Goal: Transaction & Acquisition: Book appointment/travel/reservation

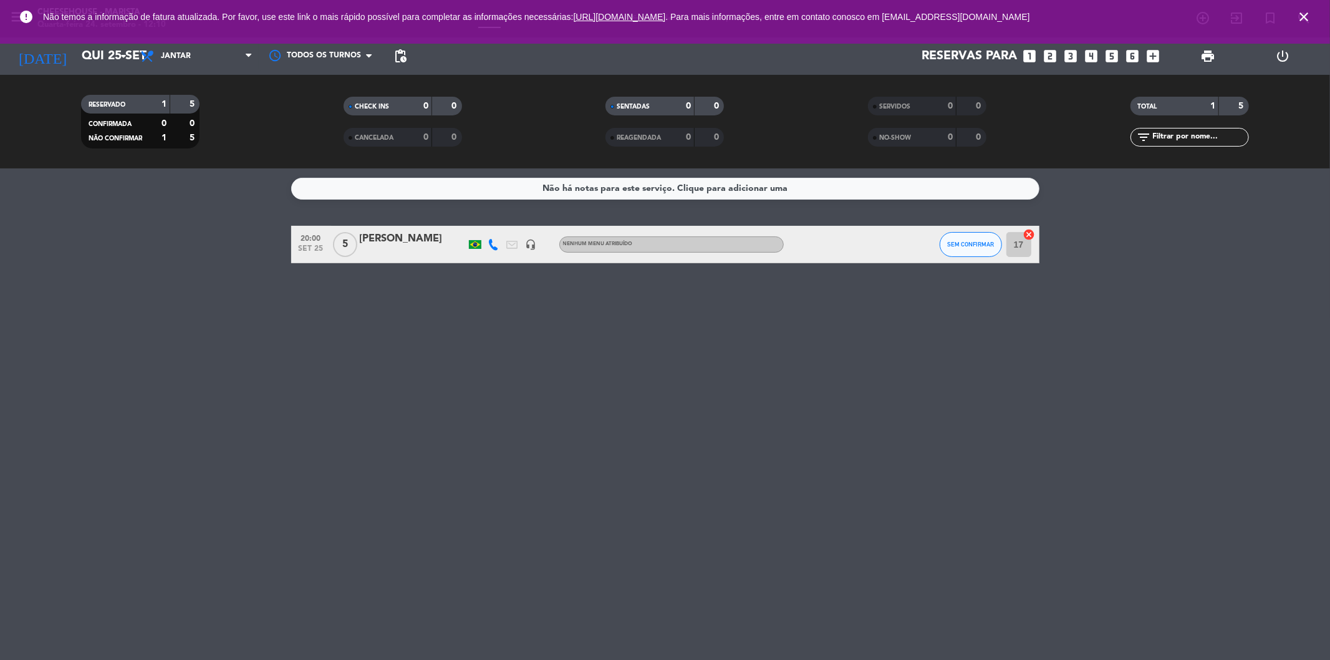
click at [1302, 14] on icon "close" at bounding box center [1303, 16] width 15 height 15
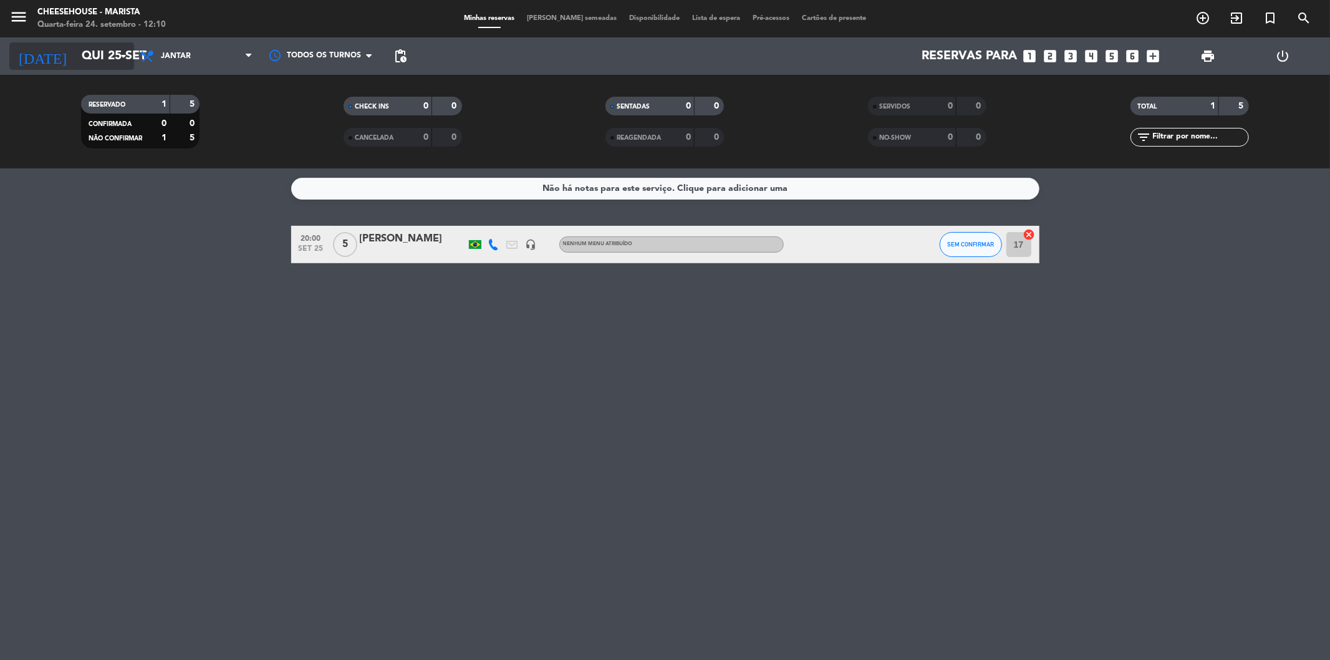
click at [107, 44] on input "Qui 25 set" at bounding box center [154, 55] width 158 height 27
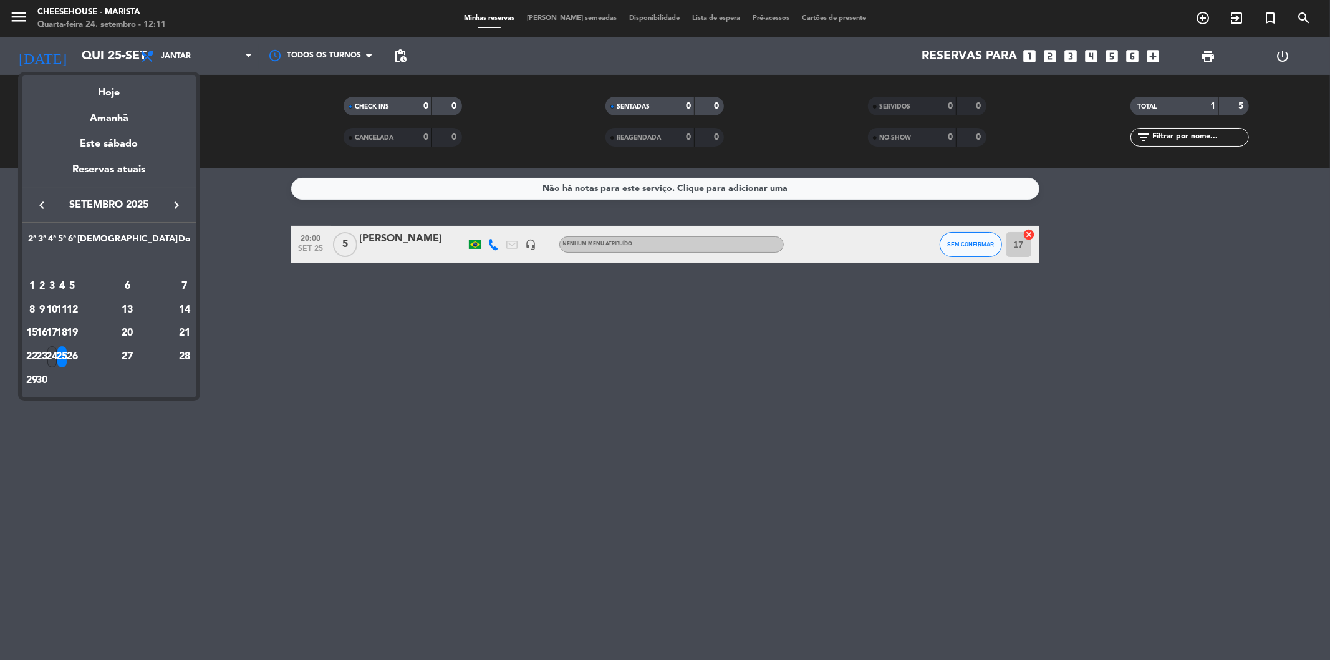
click at [57, 351] on div "24" at bounding box center [51, 356] width 9 height 21
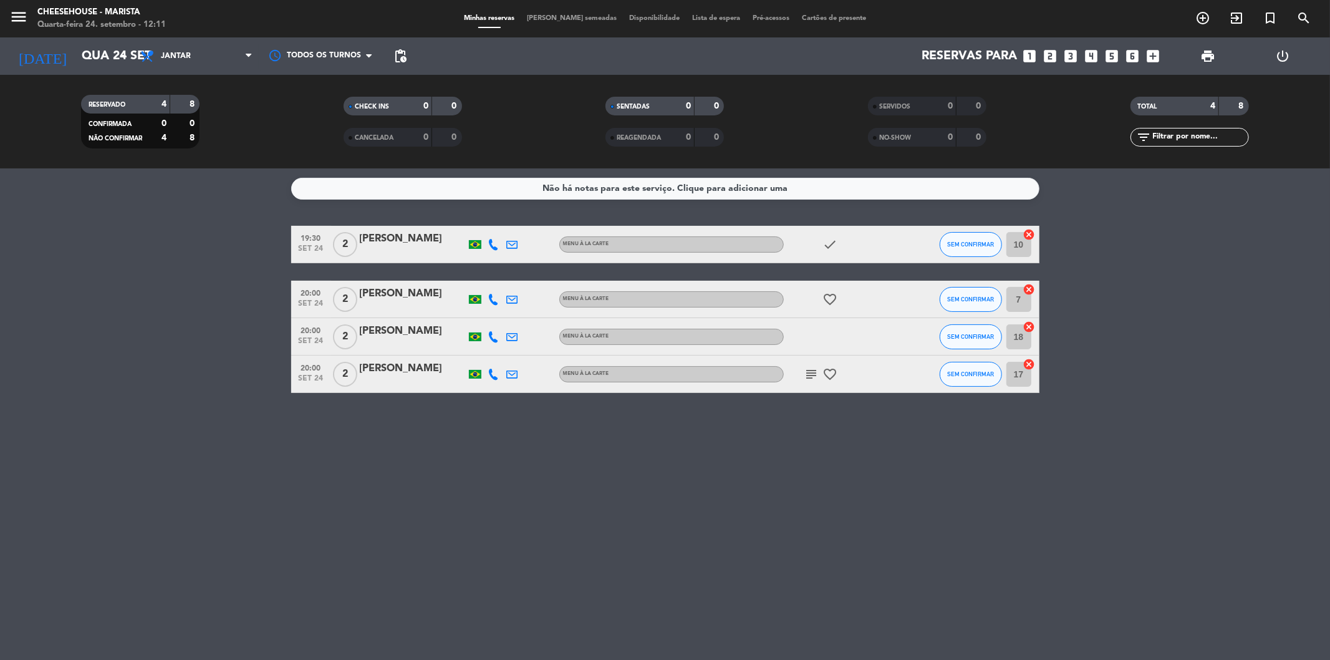
click at [674, 494] on div "Não há notas para este serviço. Clique para adicionar uma 19:30 [DATE] 2 [PERSO…" at bounding box center [665, 413] width 1330 height 491
click at [102, 51] on input "Qua 24 set" at bounding box center [154, 55] width 158 height 27
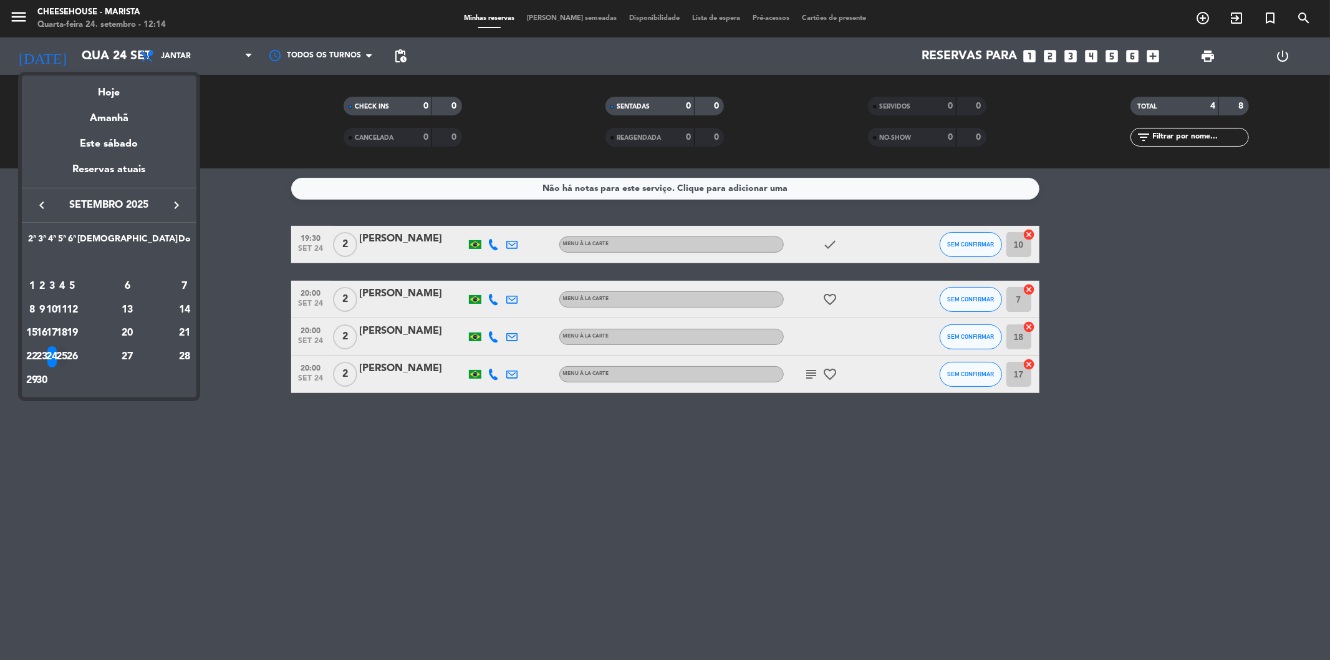
click at [67, 359] on div "25" at bounding box center [61, 356] width 9 height 21
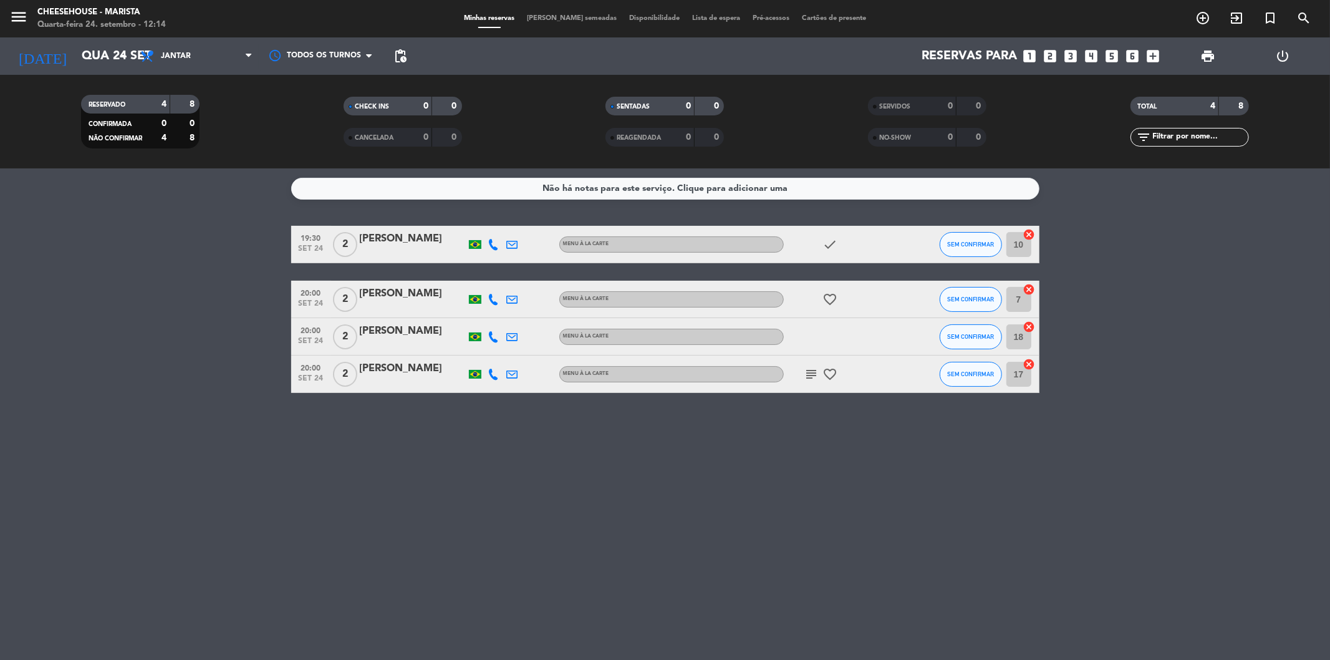
type input "Qui 25 set"
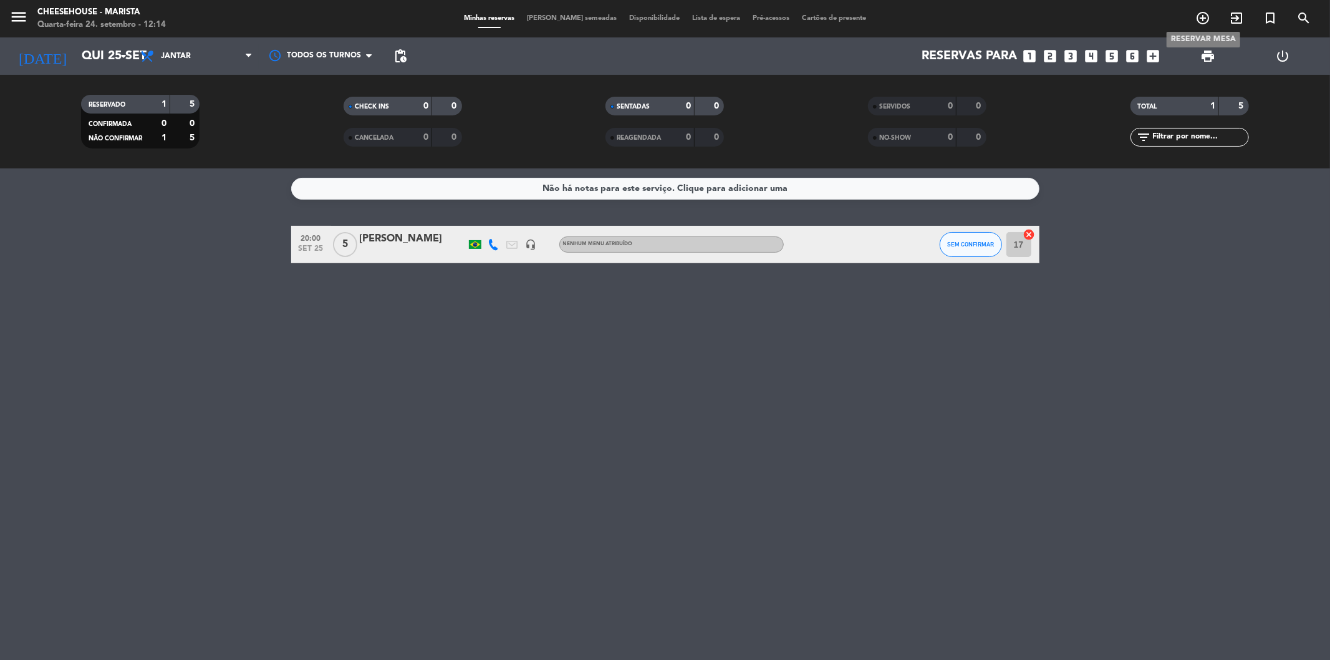
click at [1202, 13] on icon "add_circle_outline" at bounding box center [1202, 18] width 15 height 15
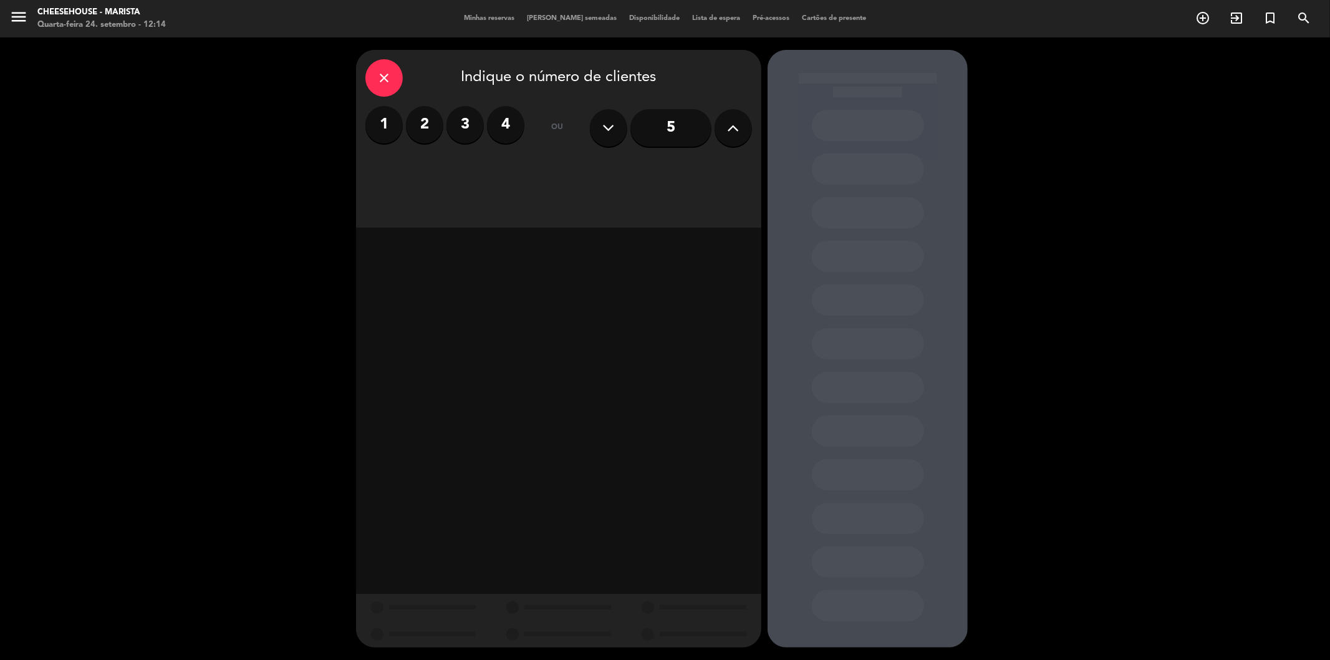
click at [738, 133] on icon at bounding box center [734, 127] width 12 height 19
type input "9"
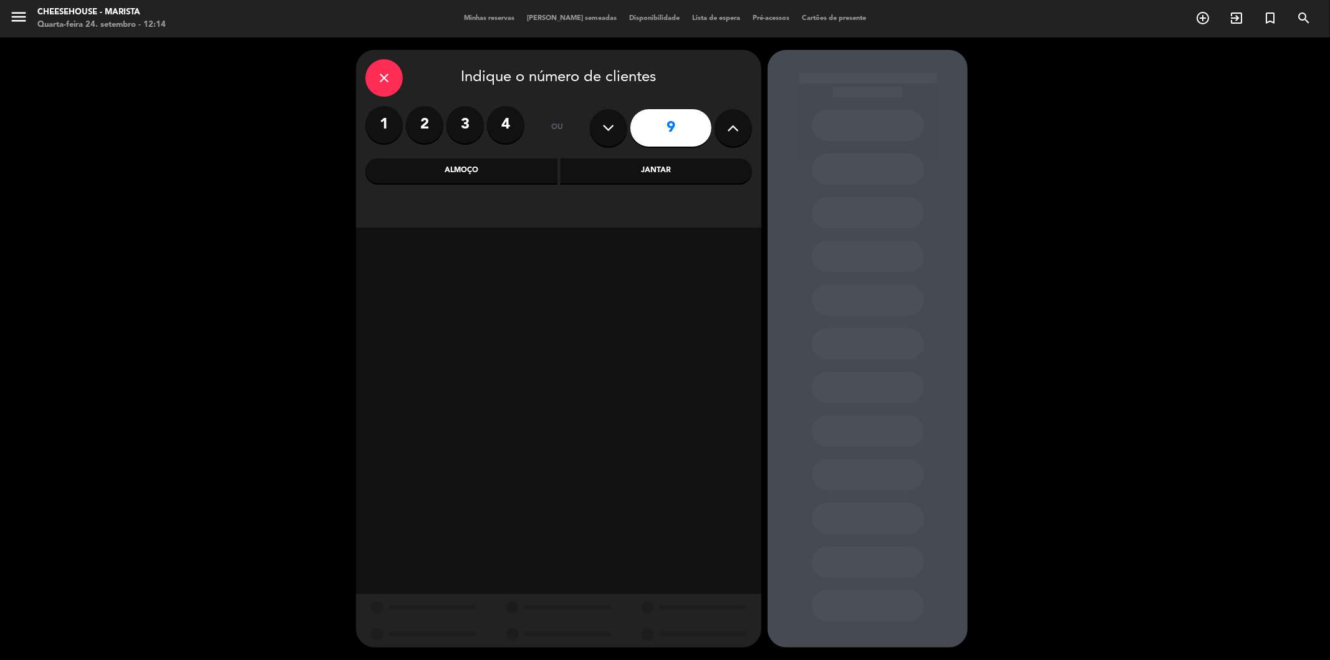
click at [711, 166] on div "Jantar" at bounding box center [657, 170] width 192 height 25
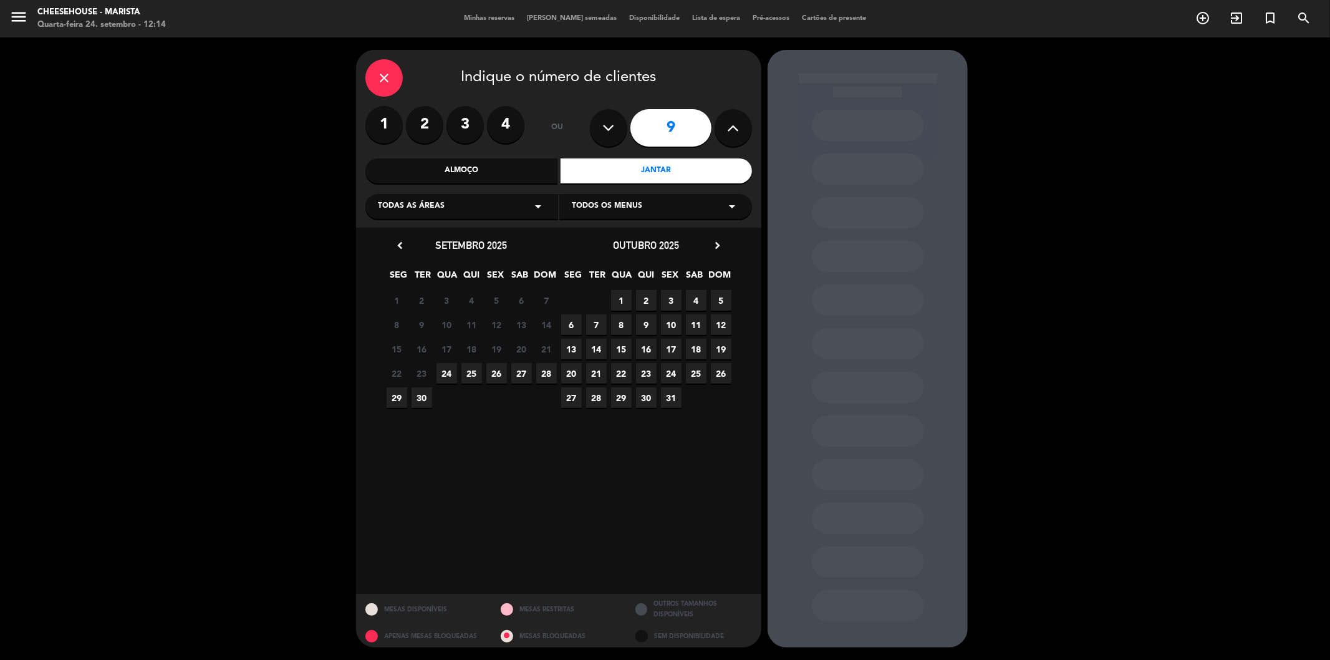
click at [472, 371] on span "25" at bounding box center [471, 373] width 21 height 21
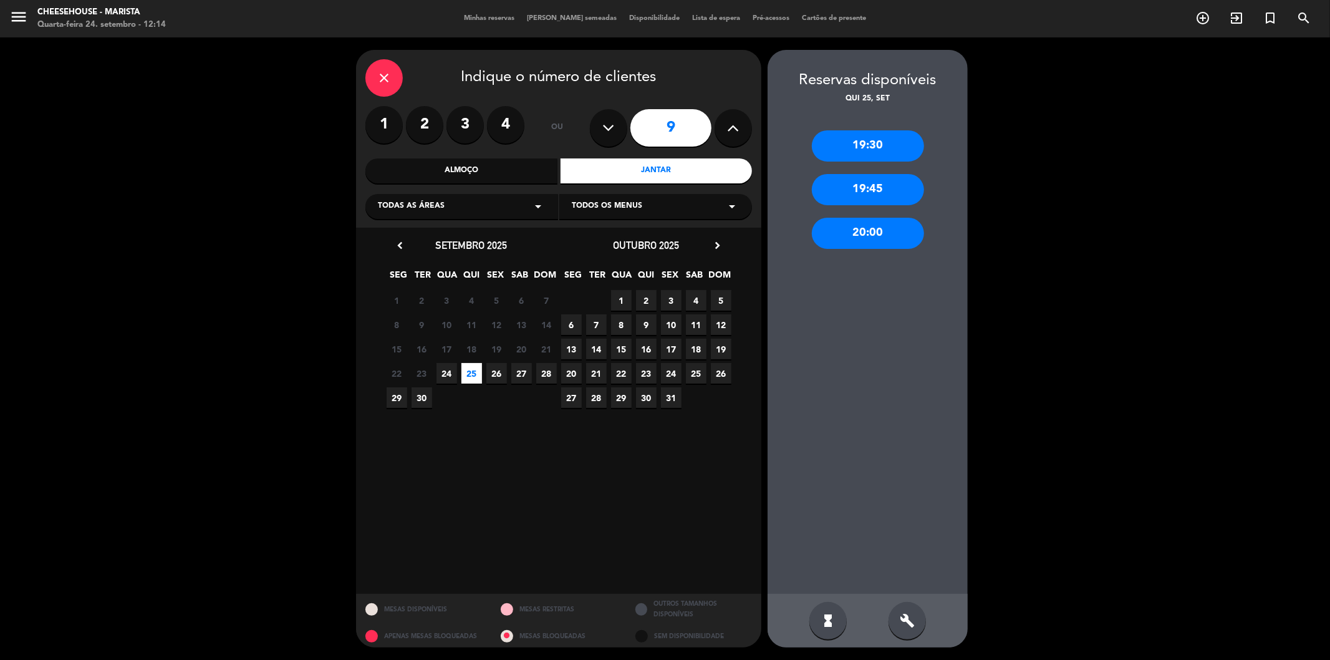
click at [863, 231] on div "20:00" at bounding box center [868, 233] width 112 height 31
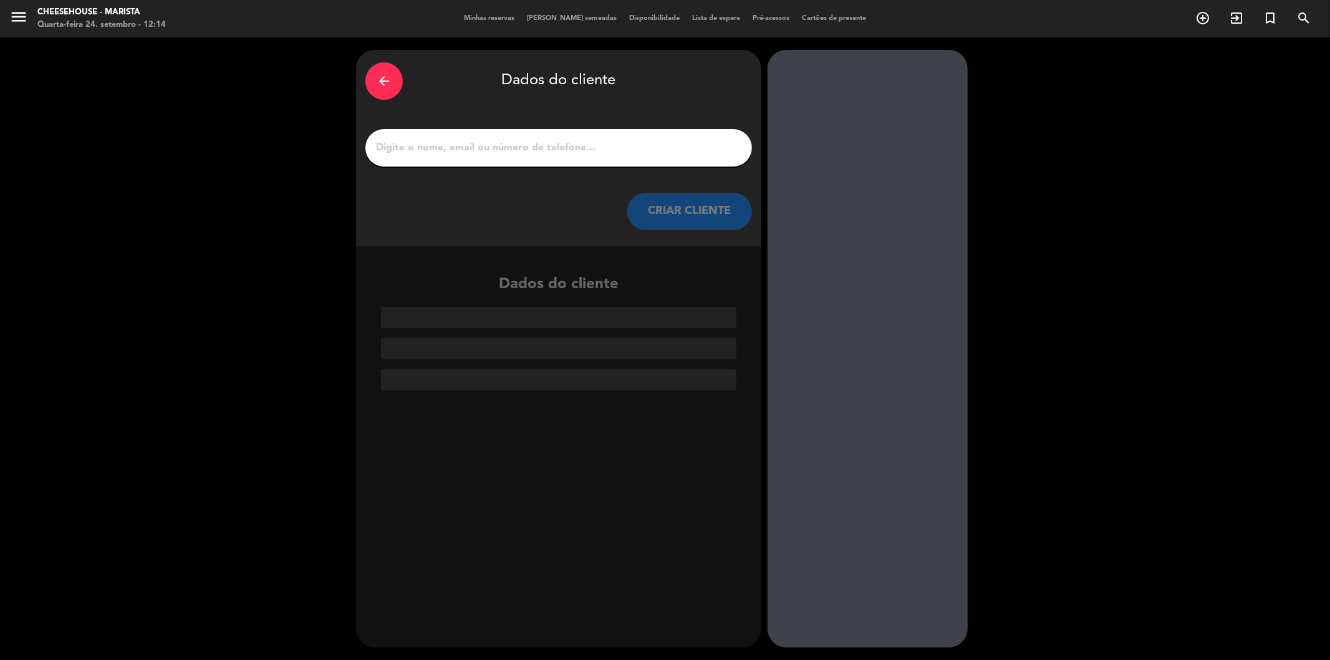
click at [426, 151] on input "1" at bounding box center [559, 147] width 368 height 17
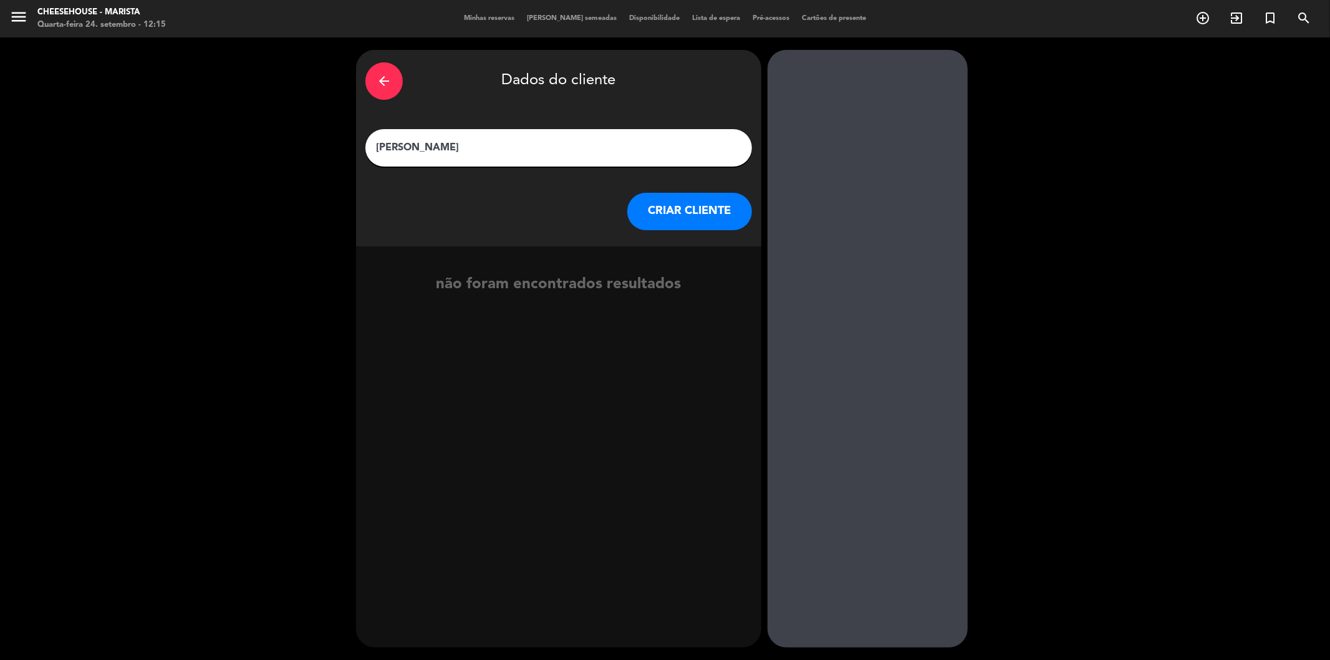
type input "[PERSON_NAME]"
click at [682, 204] on button "CRIAR CLIENTE" at bounding box center [689, 211] width 125 height 37
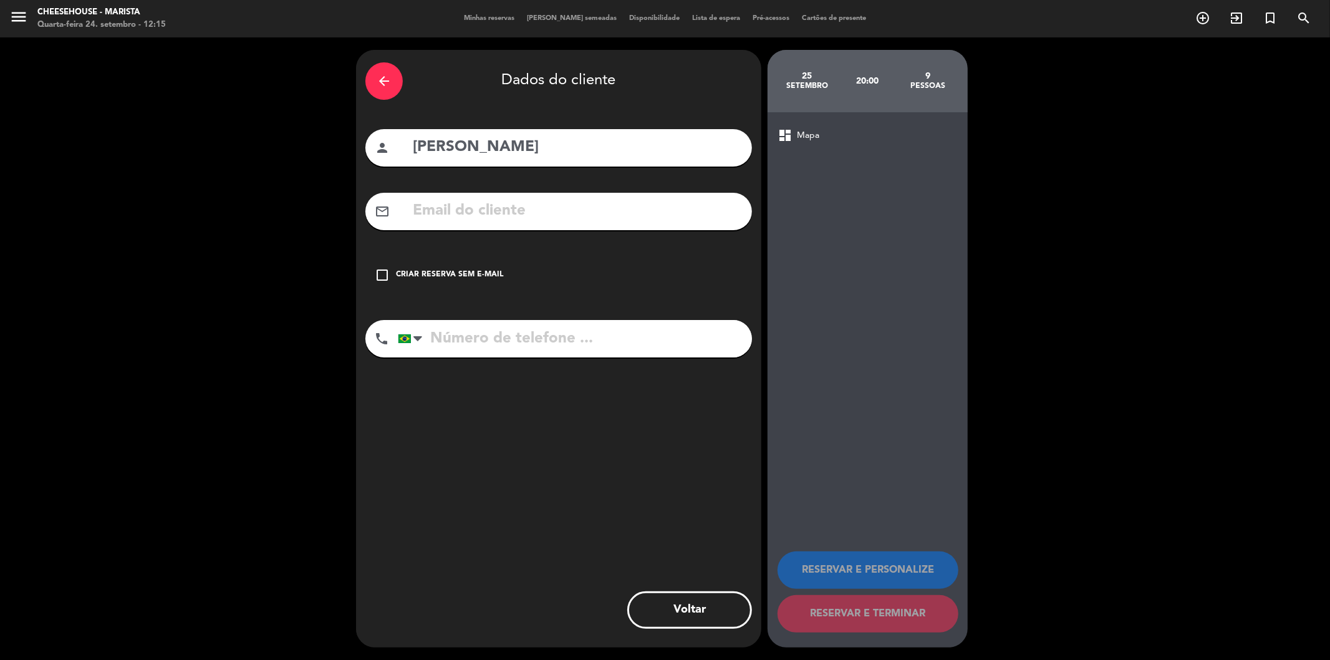
click at [385, 277] on icon "check_box_outline_blank" at bounding box center [382, 274] width 15 height 15
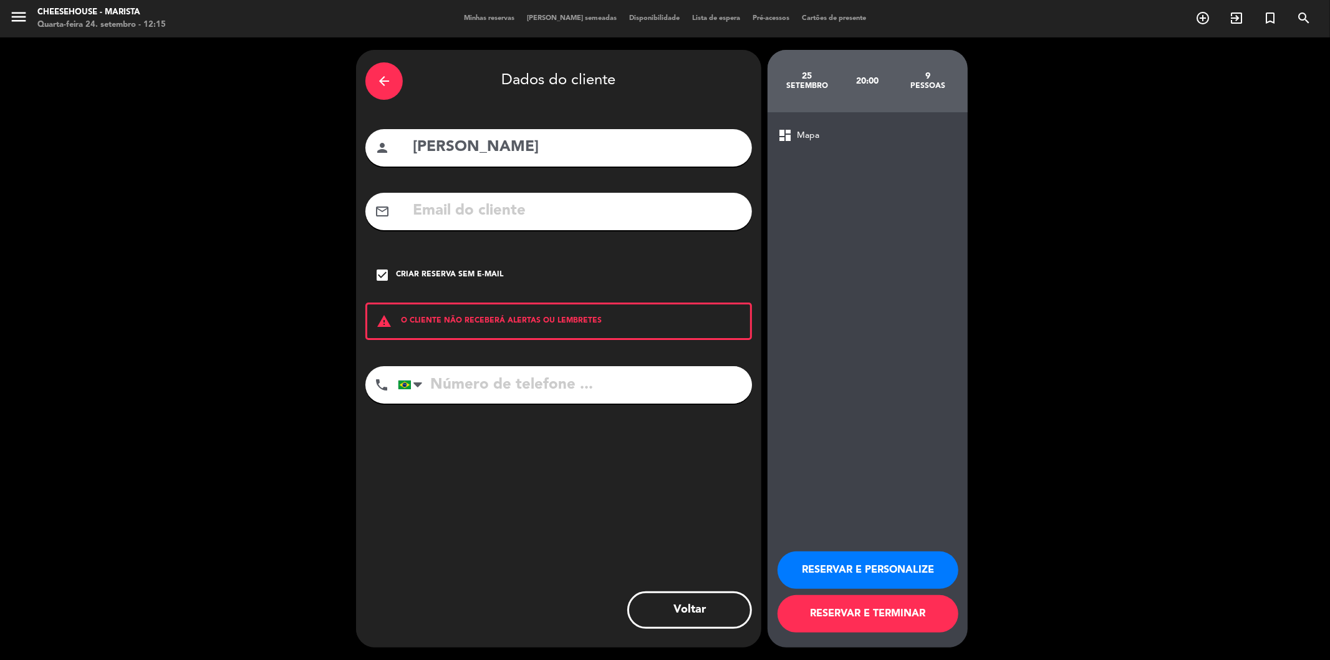
click at [869, 571] on button "RESERVAR E PERSONALIZE" at bounding box center [868, 569] width 181 height 37
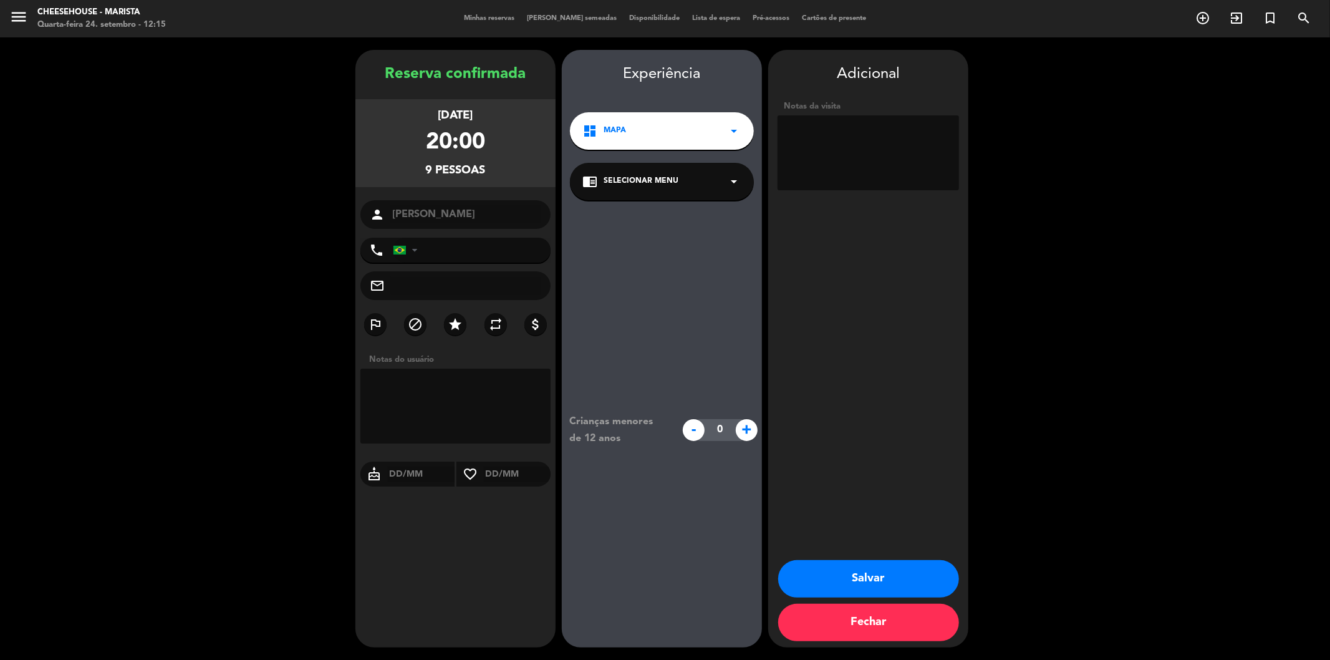
click at [870, 577] on button "Salvar" at bounding box center [868, 578] width 181 height 37
